Goal: Find specific page/section: Find specific page/section

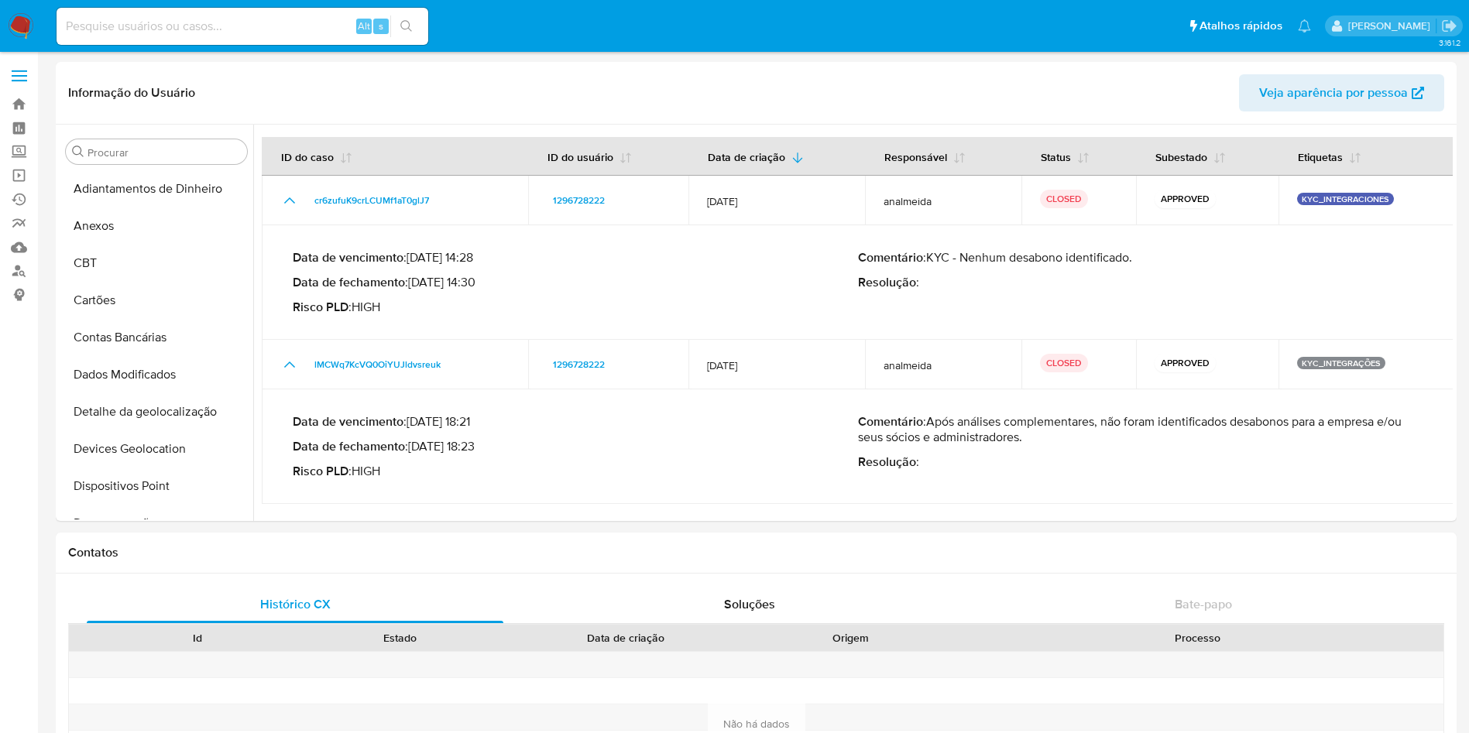
select select "10"
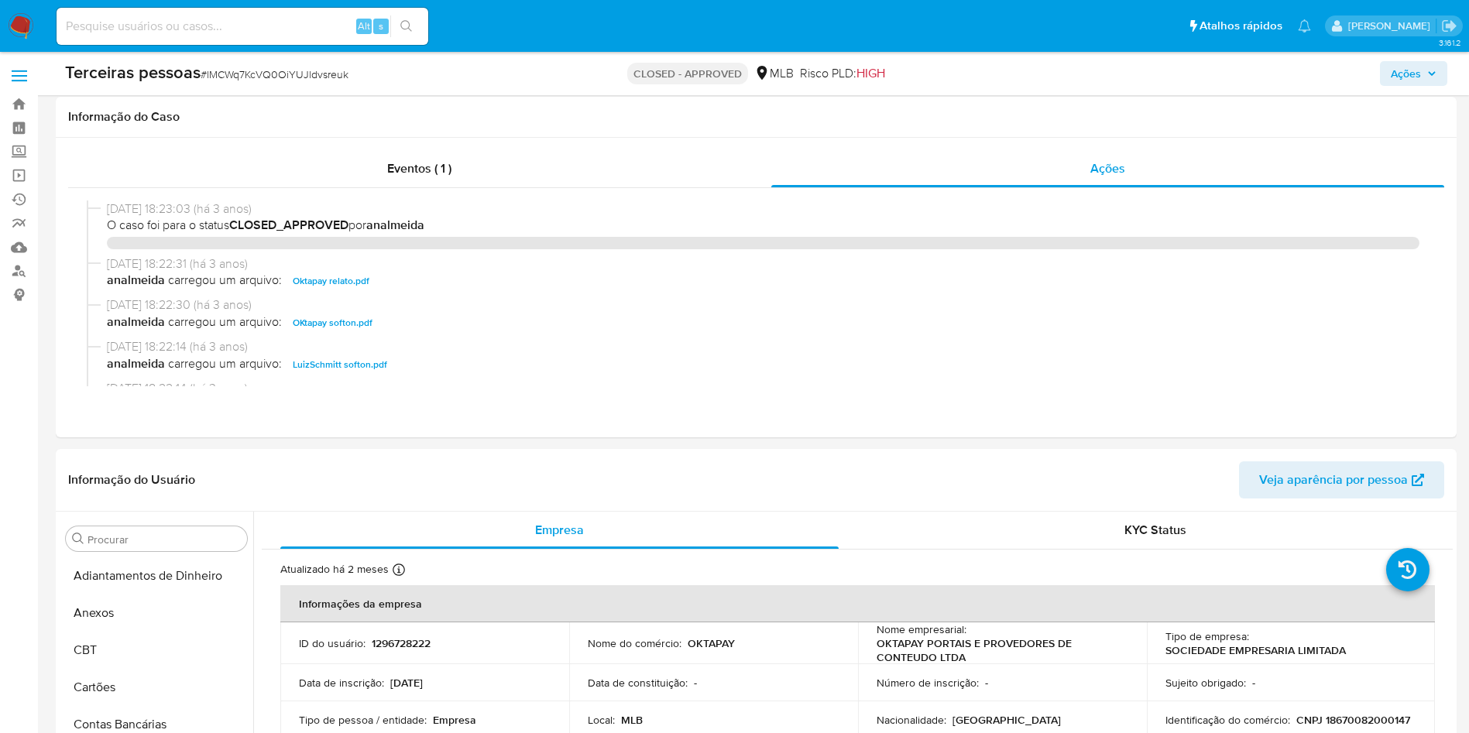
select select "10"
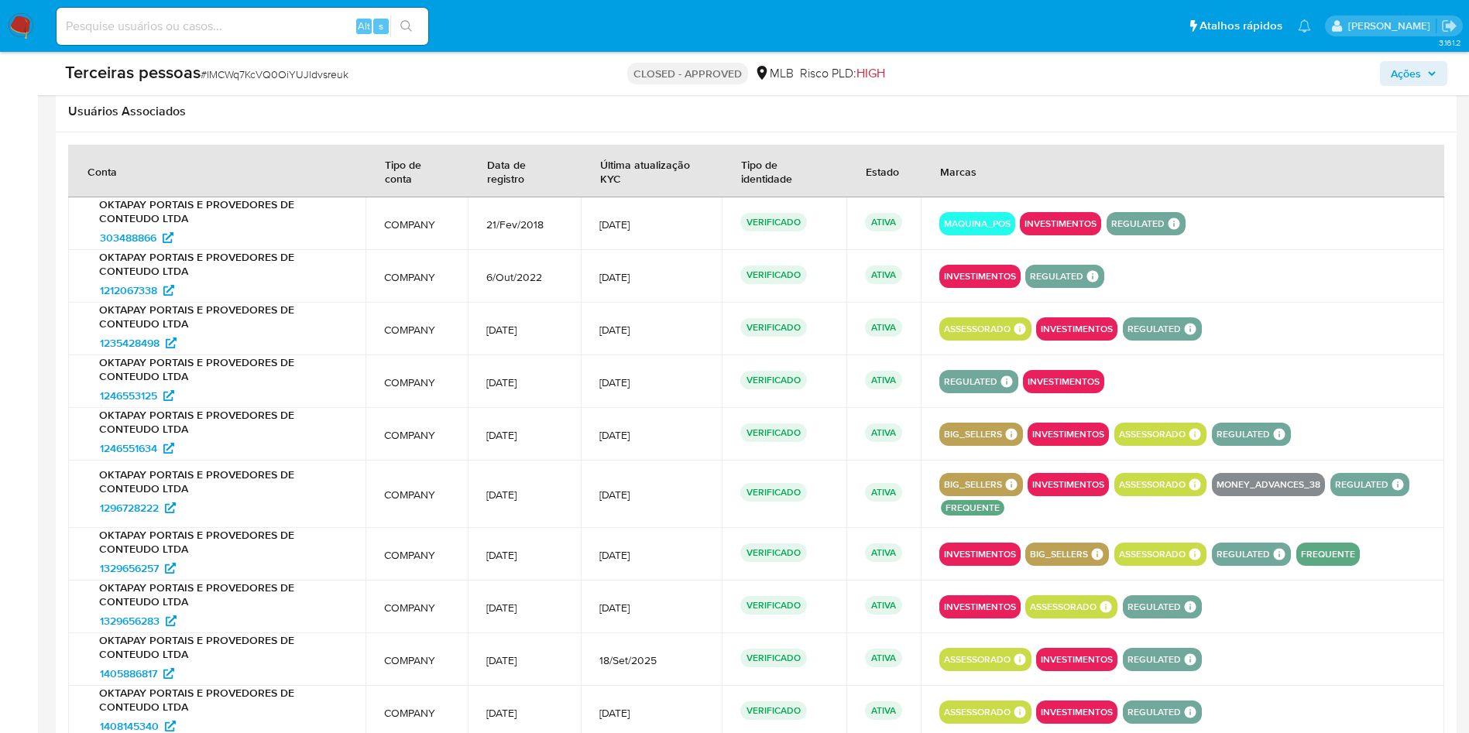
scroll to position [840, 0]
